Goal: Information Seeking & Learning: Learn about a topic

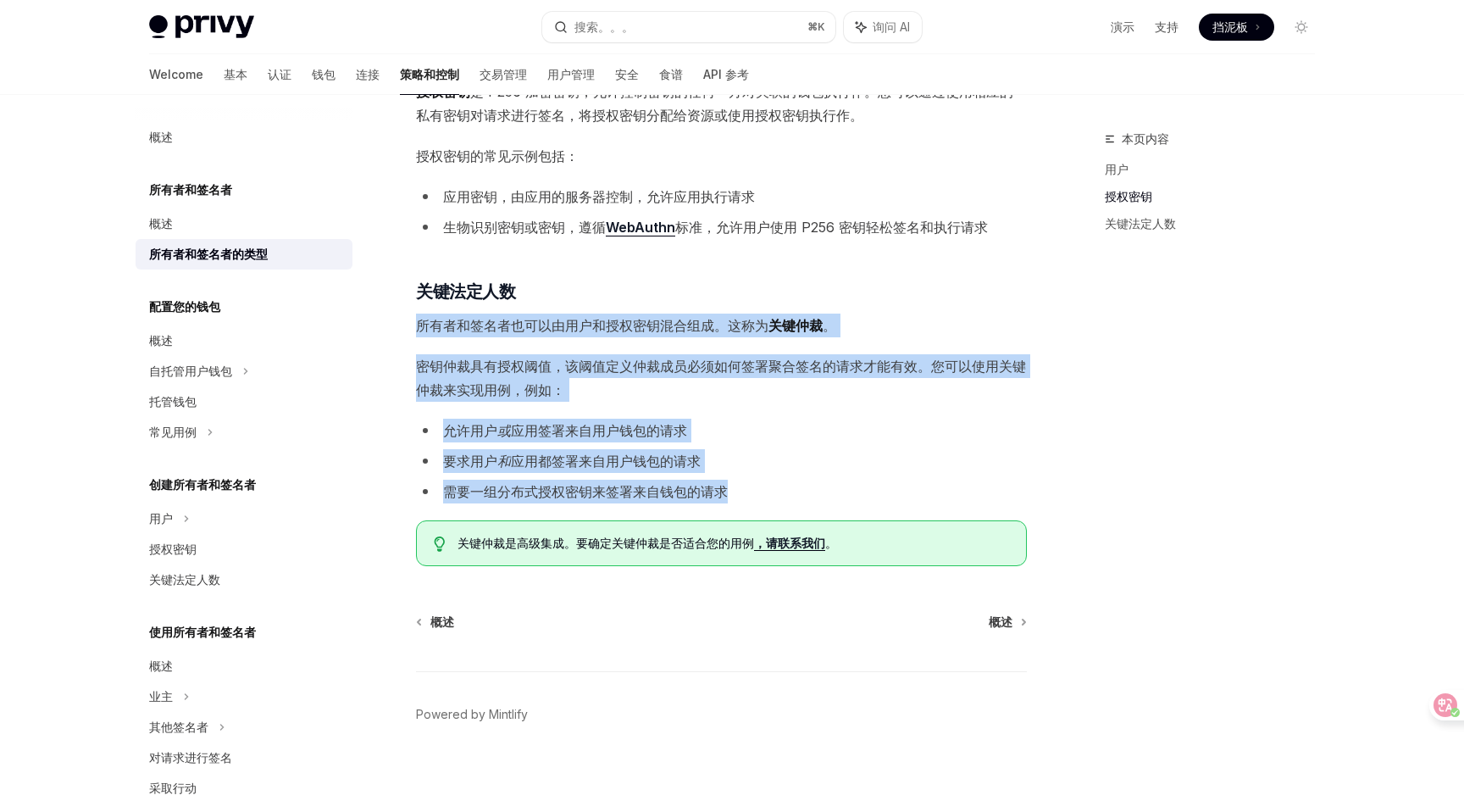
scroll to position [440, 0]
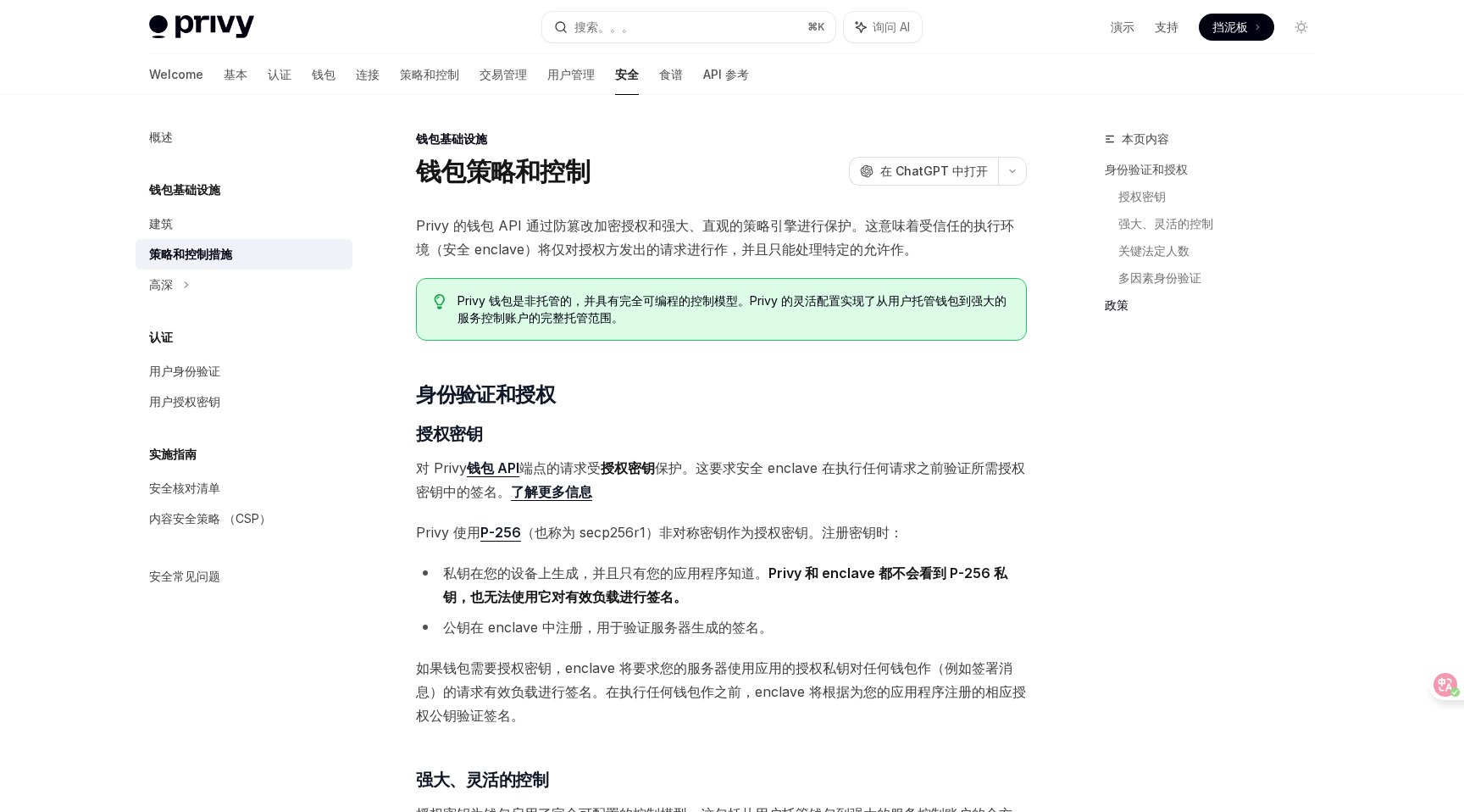
scroll to position [1769, 0]
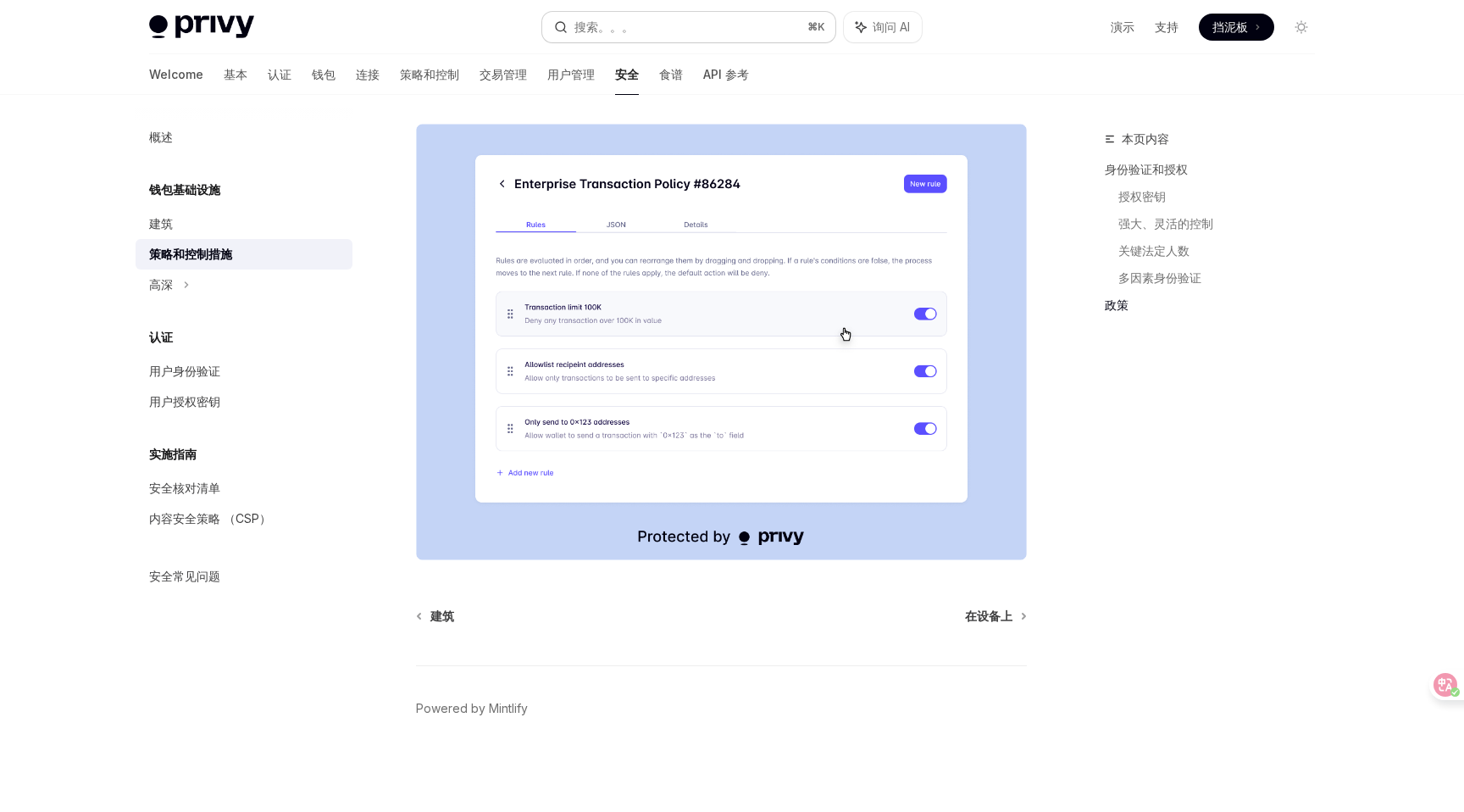
click at [677, 25] on button "搜索。。。 ⌘ K" at bounding box center [689, 27] width 293 height 30
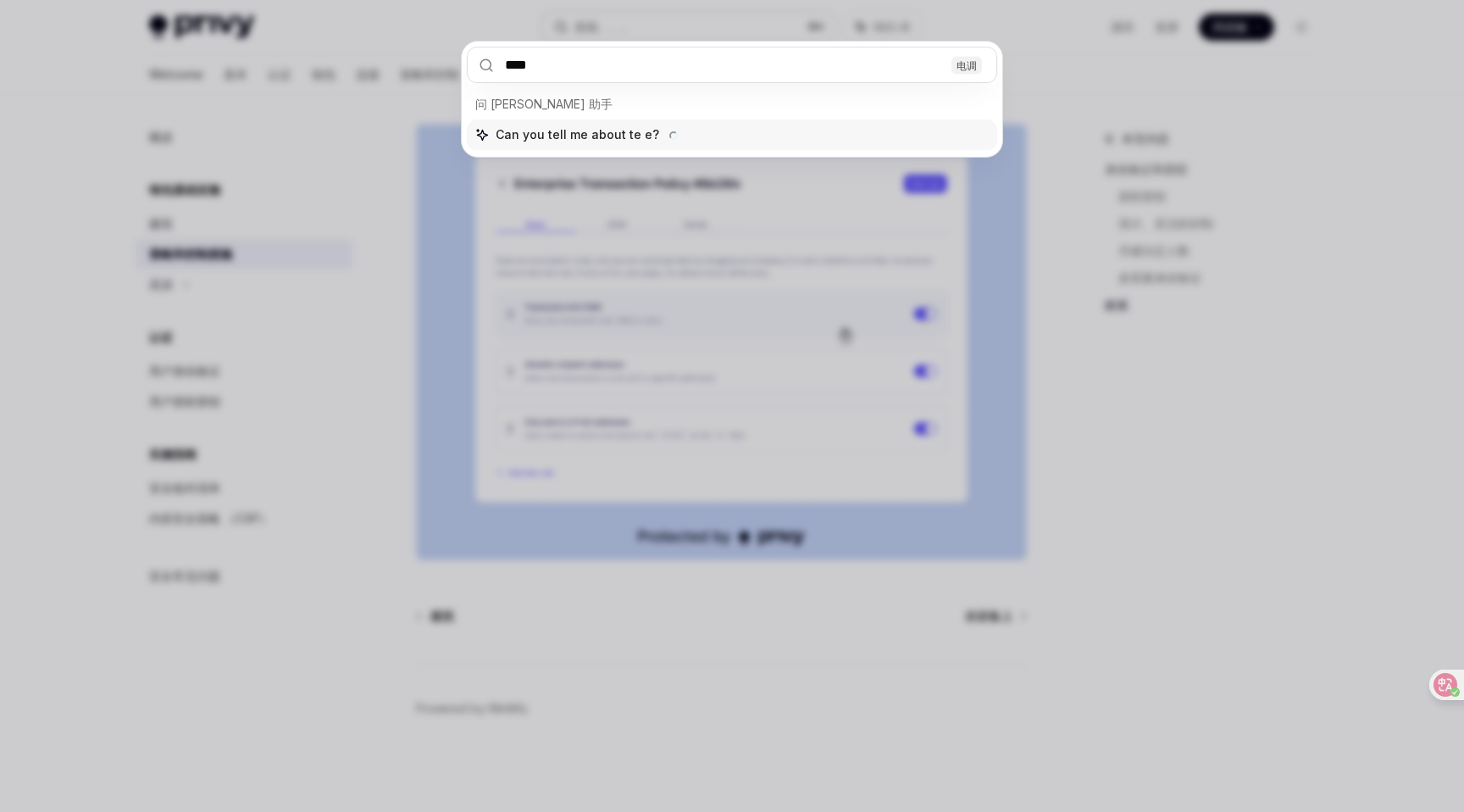
type input "***"
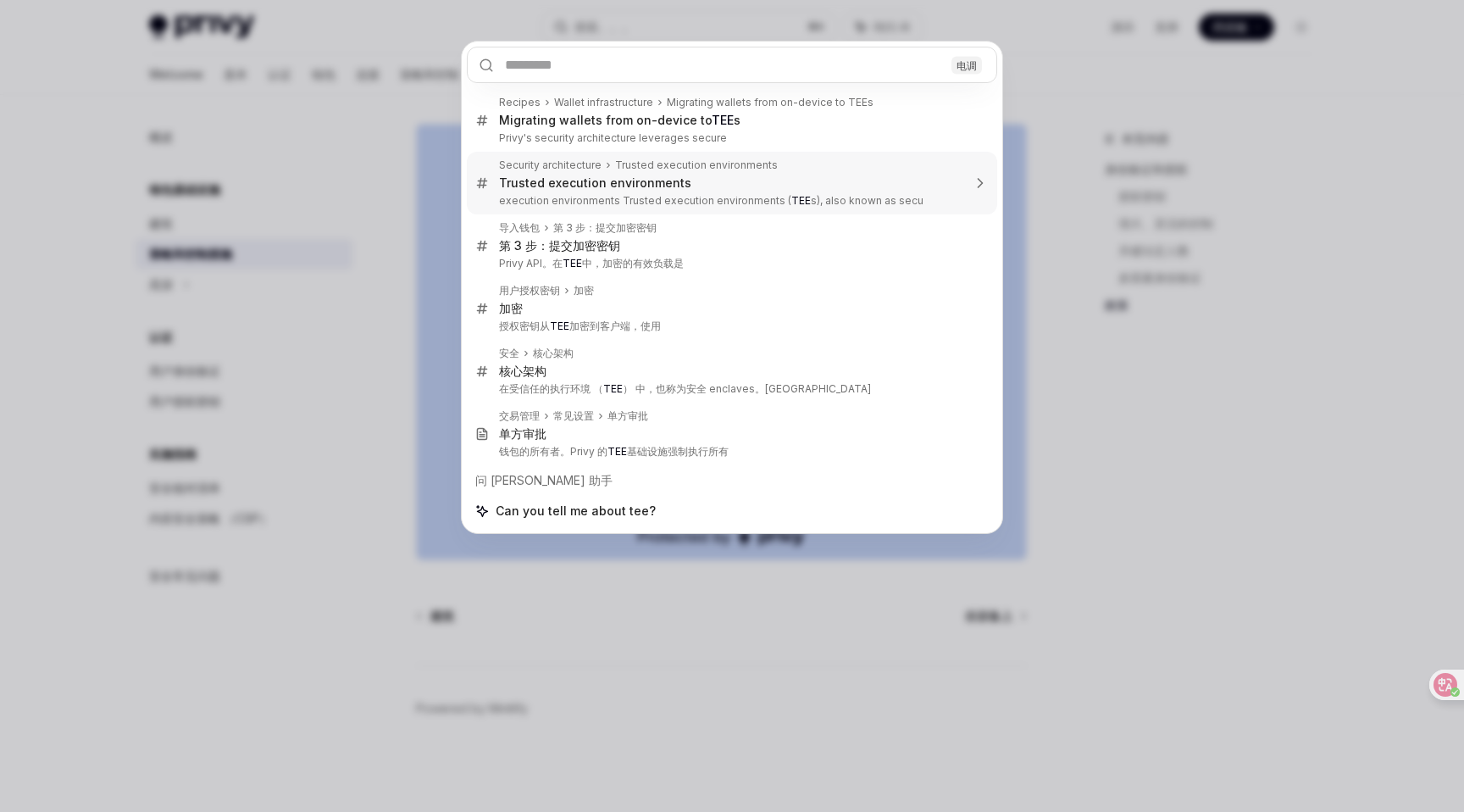
type textarea "*"
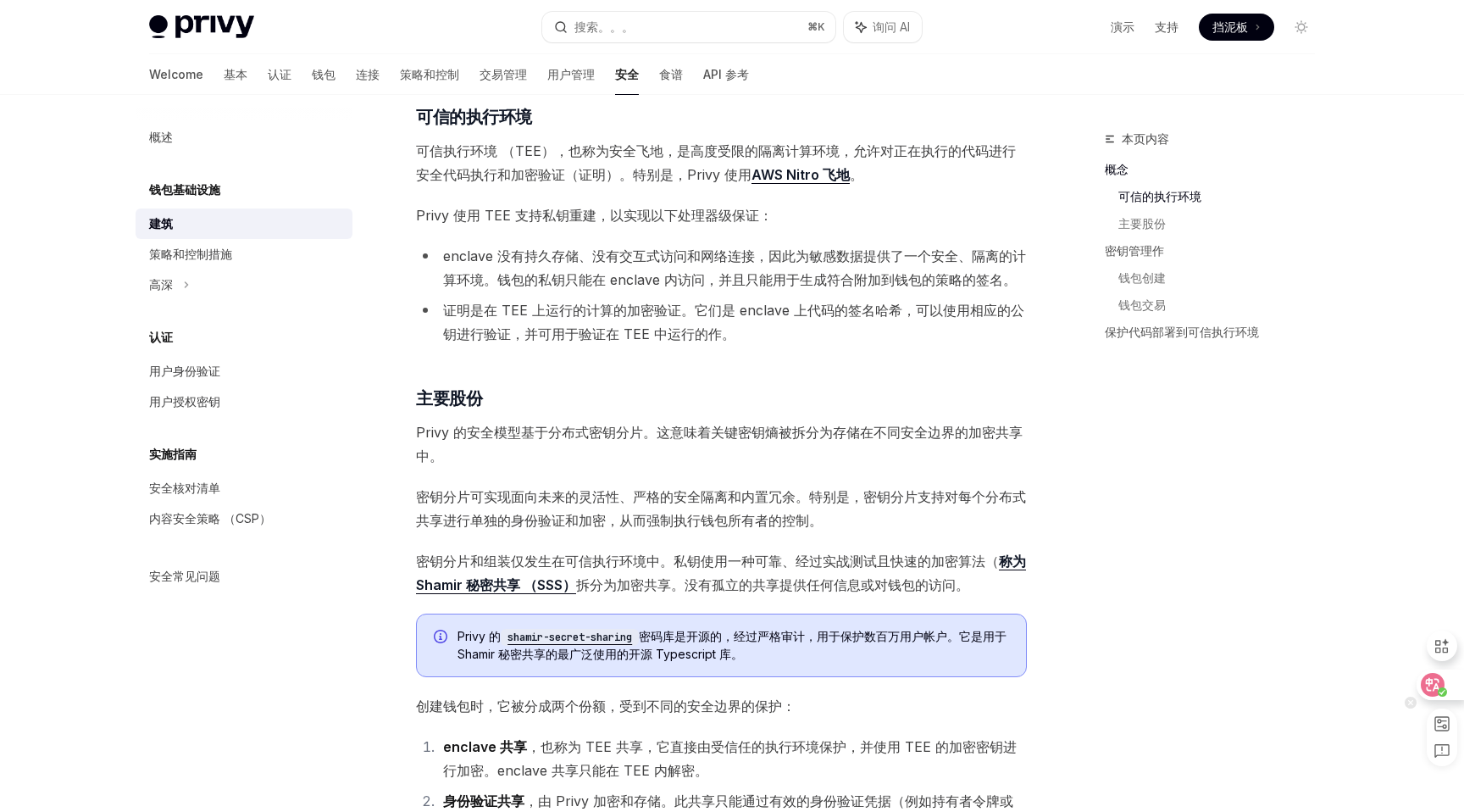
click at [1439, 681] on icon at bounding box center [1434, 685] width 15 height 14
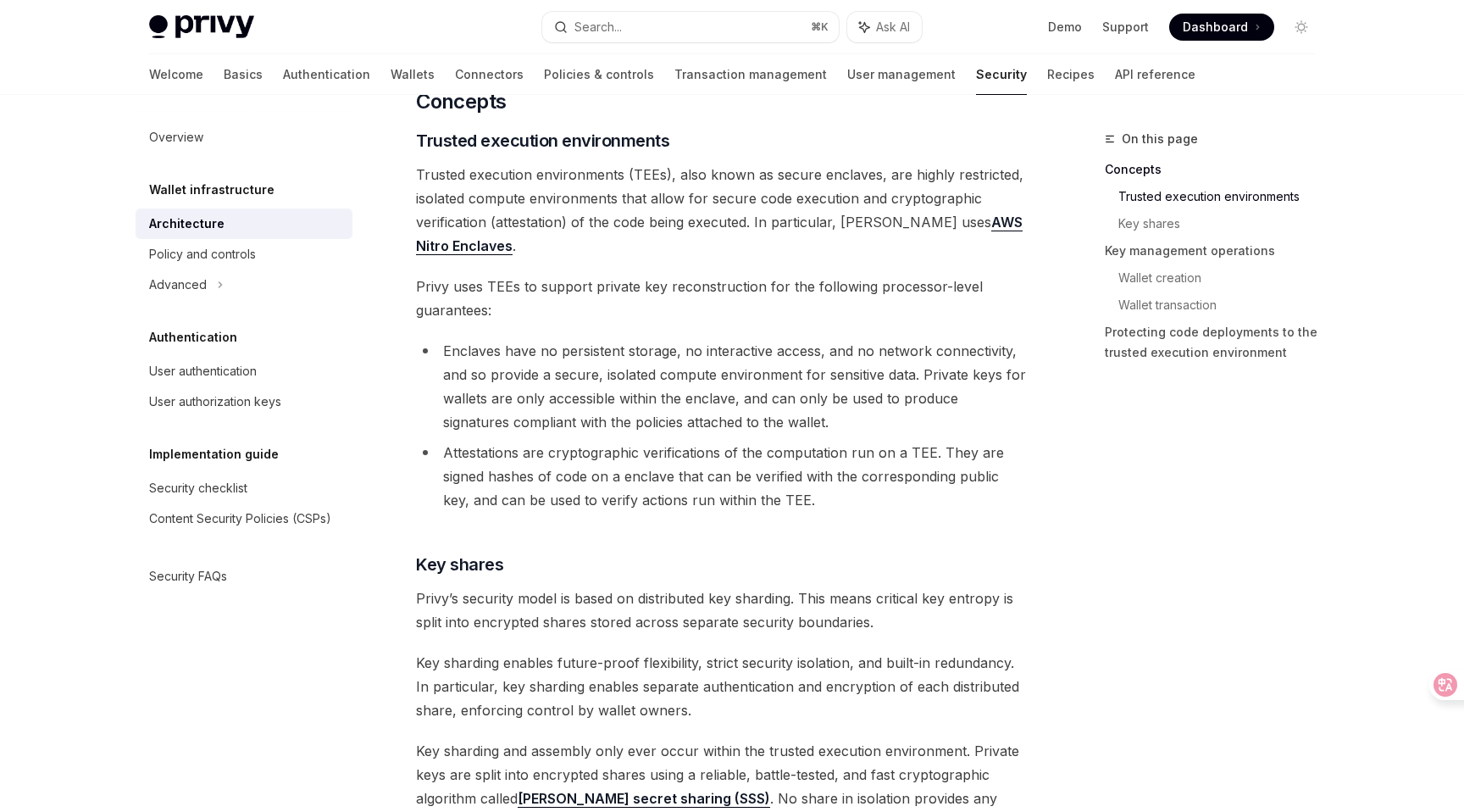
click at [822, 412] on li "Enclaves have no persistent storage, no interactive access, and no network conn…" at bounding box center [721, 387] width 611 height 95
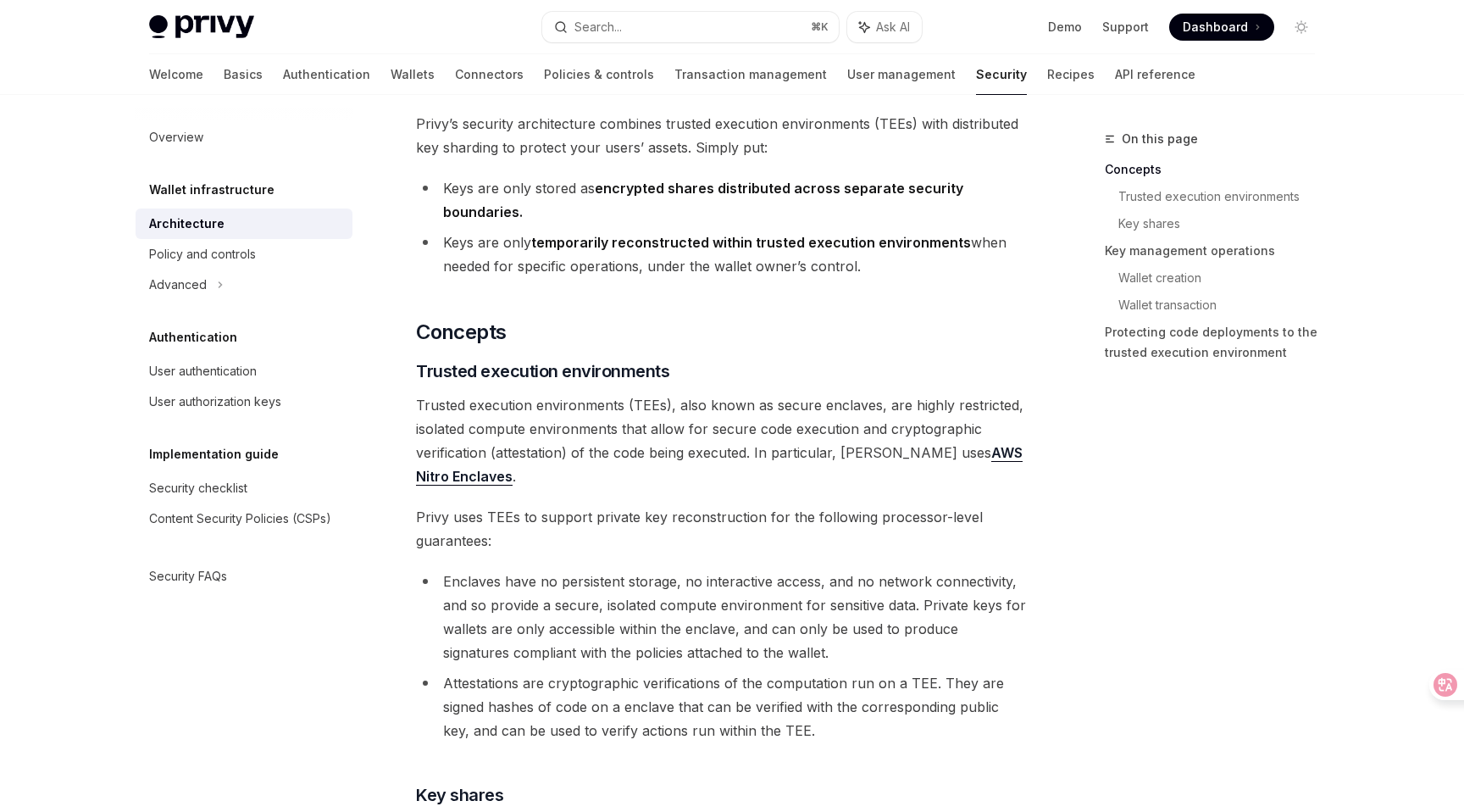
scroll to position [0, 0]
